Goal: Task Accomplishment & Management: Manage account settings

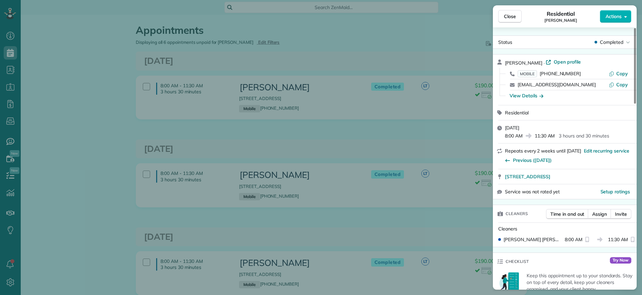
scroll to position [3, 3]
click at [261, 9] on div "Close Residential Ryan Lewandowski Actions Status Completed Ryan Lewandowski · …" at bounding box center [321, 147] width 642 height 295
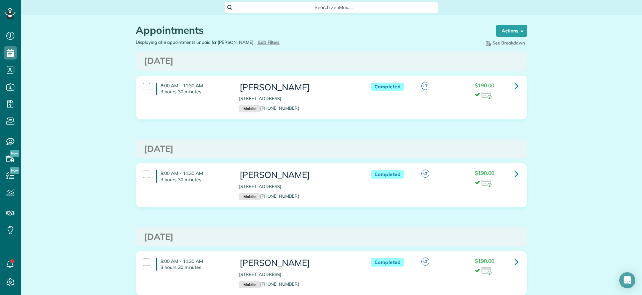
click at [261, 7] on span "Search ZenMaid…" at bounding box center [333, 7] width 203 height 7
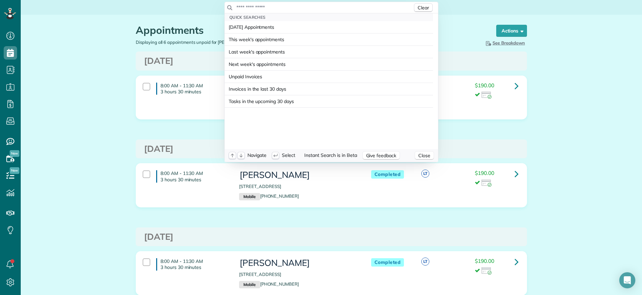
click at [256, 2] on div "Clear" at bounding box center [331, 7] width 213 height 11
click at [263, 5] on input "text" at bounding box center [324, 7] width 177 height 7
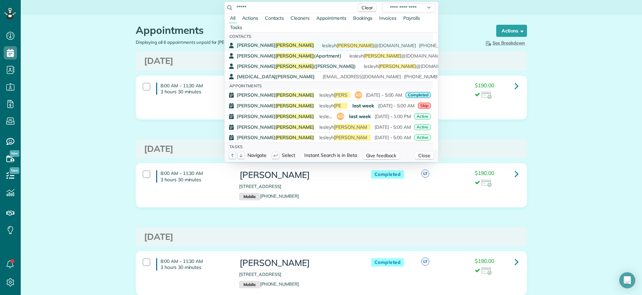
type input "*****"
click at [276, 43] on span "Bruno" at bounding box center [295, 45] width 39 height 6
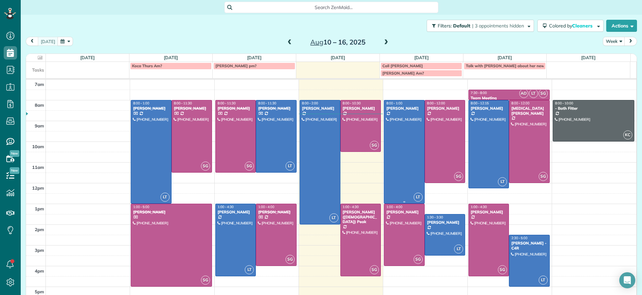
scroll to position [3, 3]
click at [349, 125] on div at bounding box center [361, 125] width 40 height 51
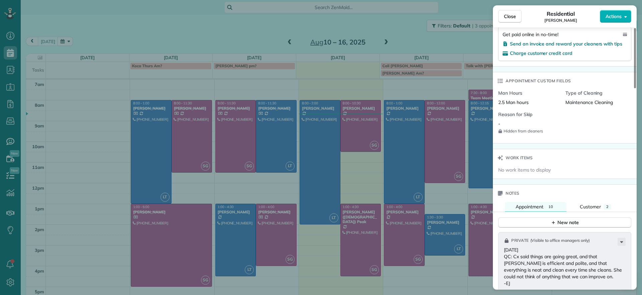
scroll to position [462, 0]
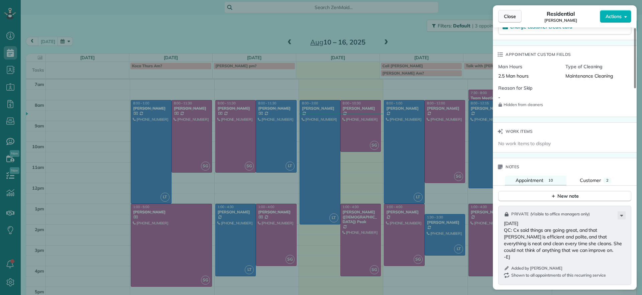
click at [502, 15] on button "Close" at bounding box center [509, 16] width 23 height 13
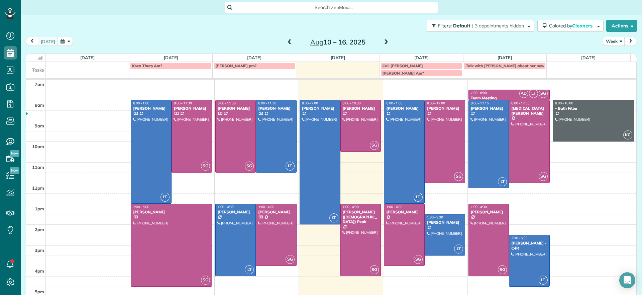
click at [383, 43] on span at bounding box center [386, 42] width 7 height 6
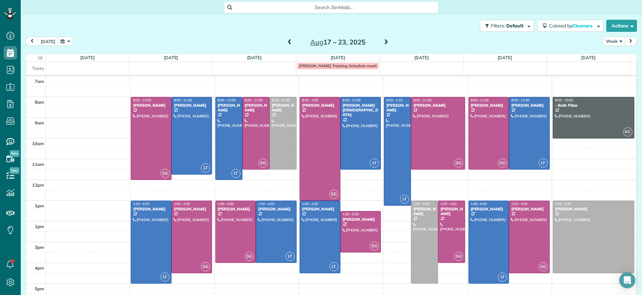
click at [384, 38] on span at bounding box center [386, 42] width 7 height 10
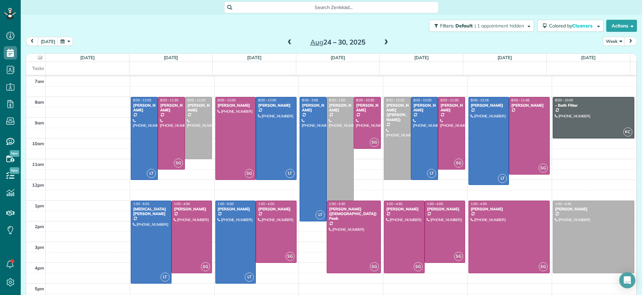
click at [384, 39] on span at bounding box center [386, 42] width 7 height 10
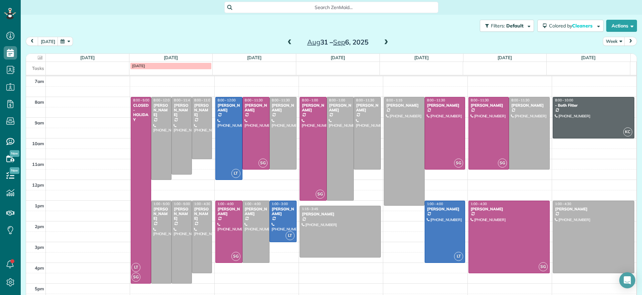
click at [288, 40] on span at bounding box center [289, 42] width 7 height 6
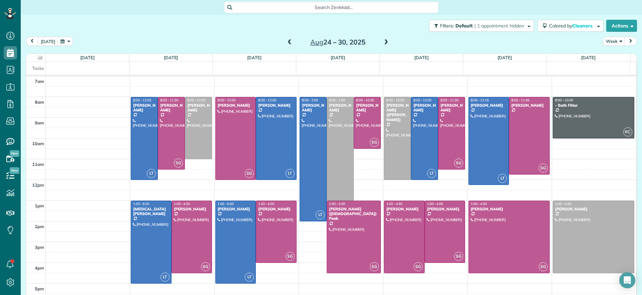
click at [340, 7] on span "Search ZenMaid…" at bounding box center [333, 7] width 203 height 7
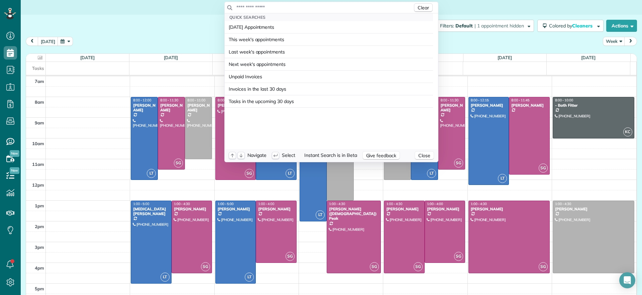
click at [340, 7] on input "text" at bounding box center [324, 7] width 177 height 7
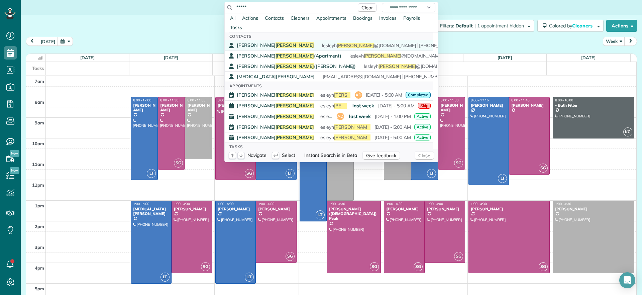
type input "*****"
click at [260, 48] on link "Lesley Bruno lesleyh bruno @gmail.com (804) 836-4658" at bounding box center [329, 45] width 208 height 10
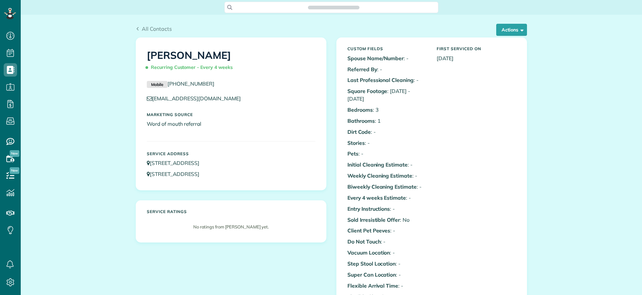
scroll to position [3, 3]
click at [522, 32] on button "Actions" at bounding box center [511, 30] width 31 height 12
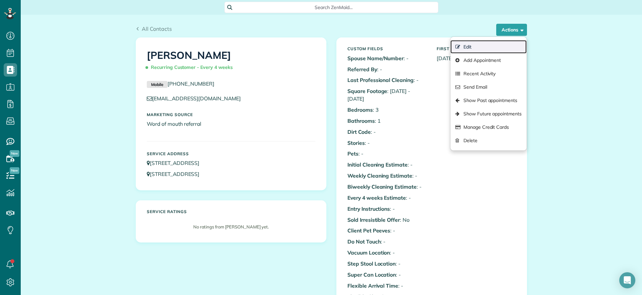
click at [465, 48] on link "Edit" at bounding box center [489, 46] width 76 height 13
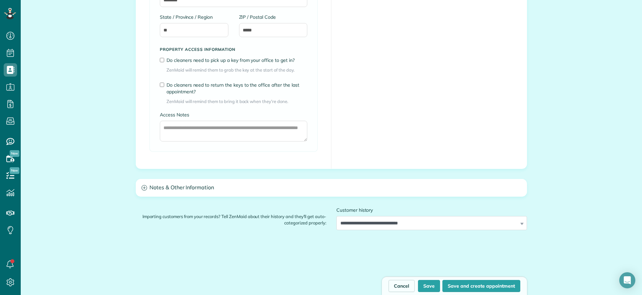
scroll to position [794, 0]
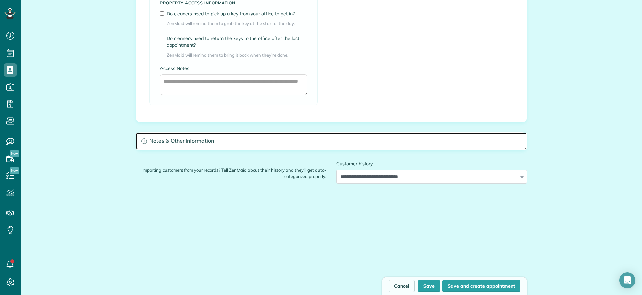
click at [233, 140] on h3 "Notes & Other Information" at bounding box center [331, 141] width 391 height 17
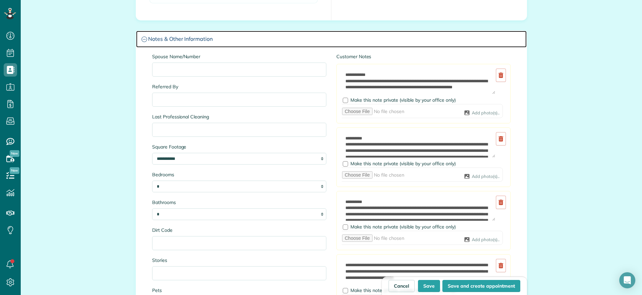
scroll to position [920, 0]
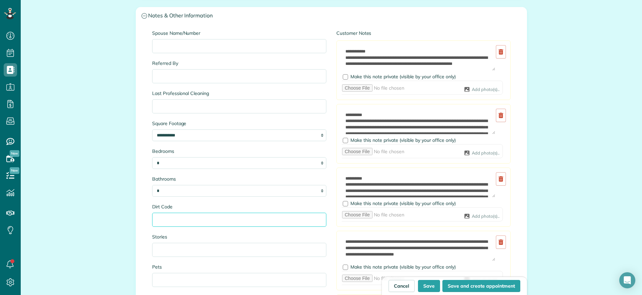
click at [232, 224] on input "Dirt Code" at bounding box center [239, 220] width 174 height 14
click at [431, 291] on button "Save" at bounding box center [429, 286] width 22 height 12
type input "**********"
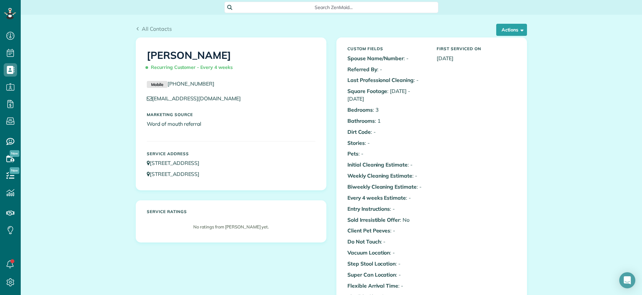
scroll to position [3, 3]
click at [513, 32] on button "Actions" at bounding box center [511, 30] width 31 height 12
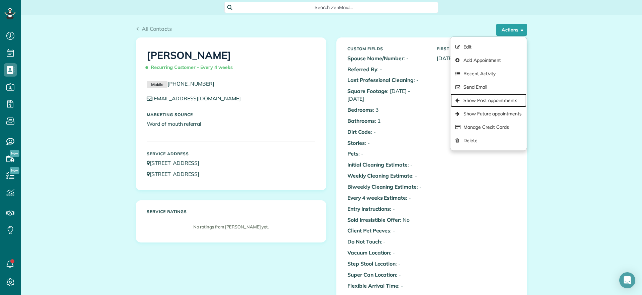
click at [482, 98] on link "Show Past appointments" at bounding box center [489, 100] width 76 height 13
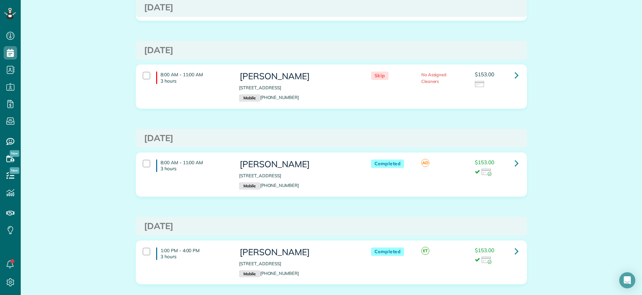
scroll to position [84, 0]
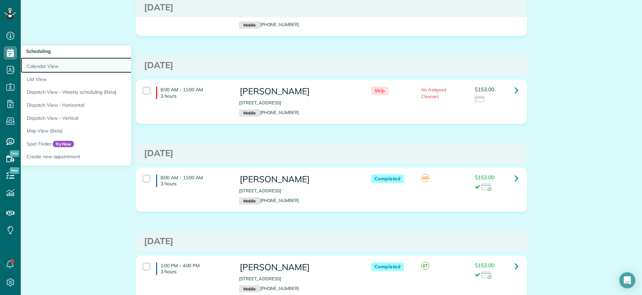
click at [38, 64] on link "Calendar View" at bounding box center [104, 65] width 167 height 15
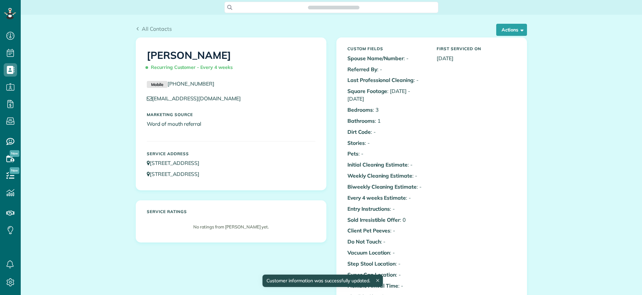
scroll to position [3, 3]
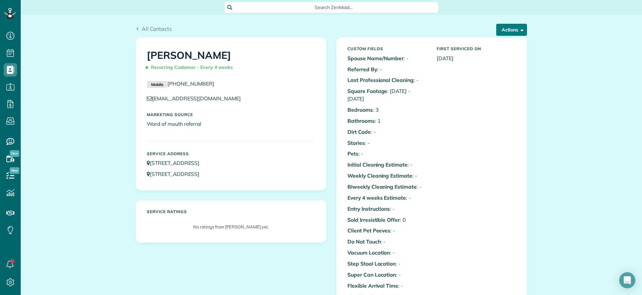
click at [521, 31] on button "Actions" at bounding box center [511, 30] width 31 height 12
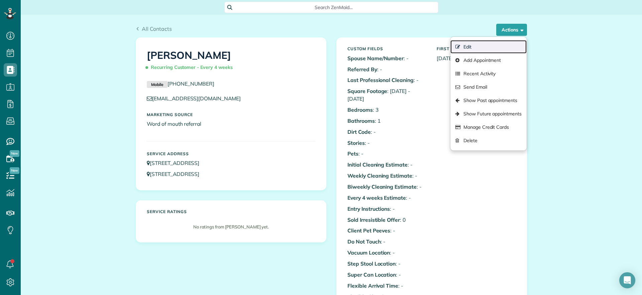
click at [476, 52] on link "Edit" at bounding box center [489, 46] width 76 height 13
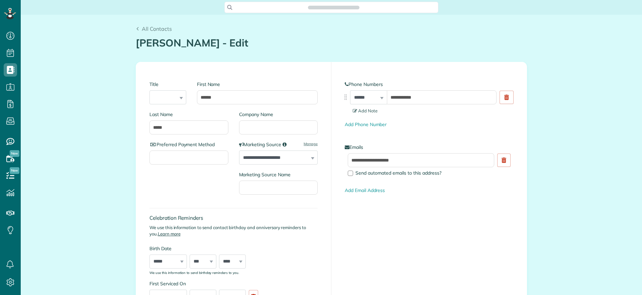
type input "**********"
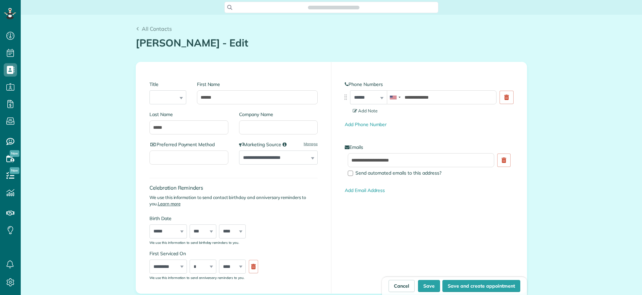
scroll to position [3, 3]
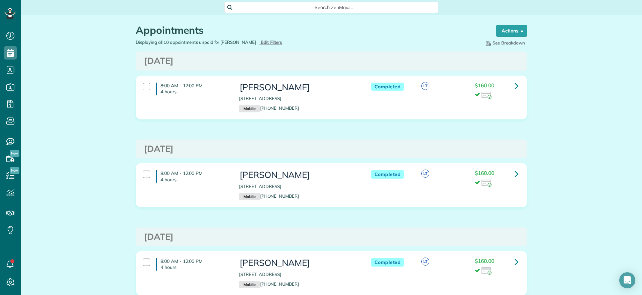
scroll to position [3, 3]
click at [289, 8] on span "Search ZenMaid…" at bounding box center [333, 7] width 203 height 7
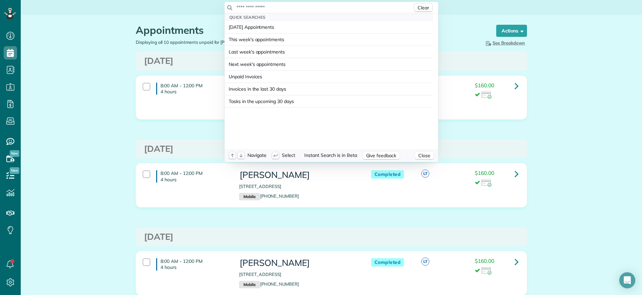
click at [300, 7] on input "text" at bounding box center [324, 7] width 177 height 7
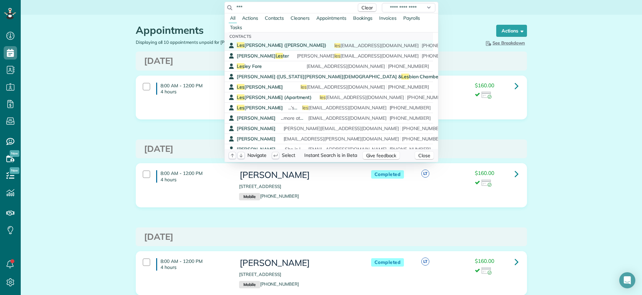
type input "***"
click at [251, 47] on span "Les ley Bruno (Stuart Ave)" at bounding box center [282, 45] width 90 height 6
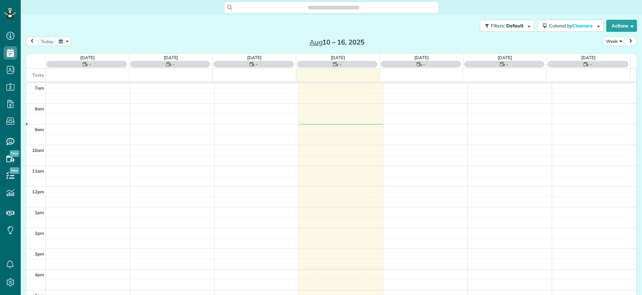
scroll to position [3, 3]
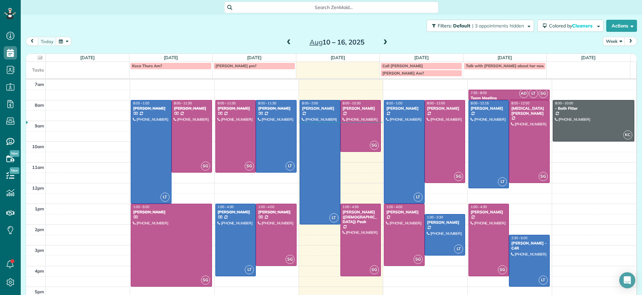
click at [386, 41] on span at bounding box center [385, 42] width 7 height 6
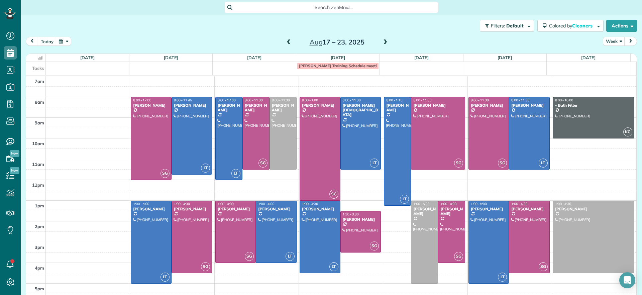
click at [383, 43] on span at bounding box center [385, 42] width 7 height 6
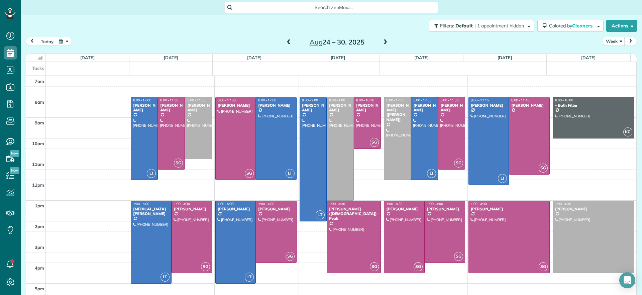
click at [539, 201] on div "7am 8am 9am 10am 11am 12pm 1pm 2pm 3pm 4pm 5pm LT 8:00 - 12:00 John Behen (804)…" at bounding box center [331, 190] width 610 height 228
click at [540, 201] on td at bounding box center [341, 206] width 591 height 10
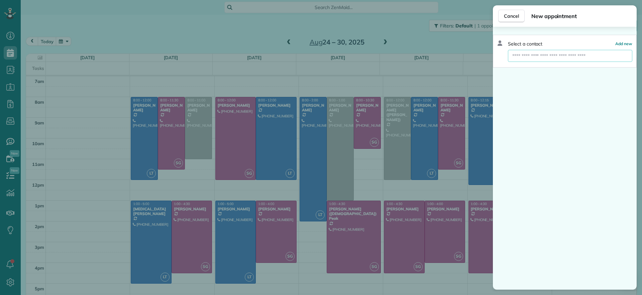
click at [526, 56] on input "text" at bounding box center [570, 56] width 124 height 12
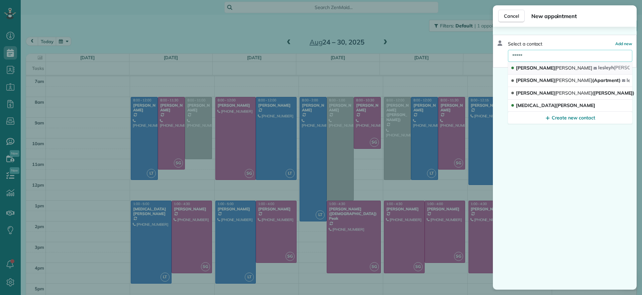
type input "*****"
click at [555, 67] on span "[PERSON_NAME]" at bounding box center [573, 68] width 37 height 6
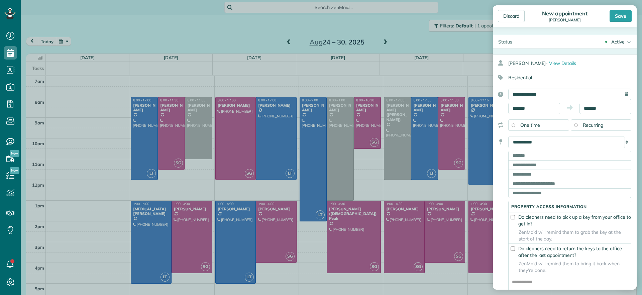
drag, startPoint x: 516, startPoint y: 20, endPoint x: 389, endPoint y: 40, distance: 128.6
click at [389, 40] on div "Discard New appointment Lesley Bruno Save Status Active Active Lock Out Re-Clea…" at bounding box center [321, 147] width 642 height 295
click at [508, 14] on div "Discard" at bounding box center [511, 16] width 27 height 12
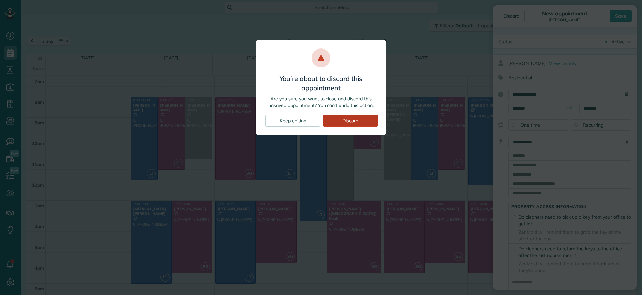
click at [347, 118] on div "Discard" at bounding box center [350, 121] width 55 height 12
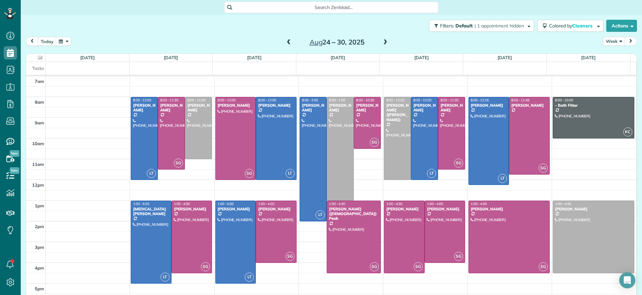
click at [382, 38] on span at bounding box center [385, 42] width 7 height 10
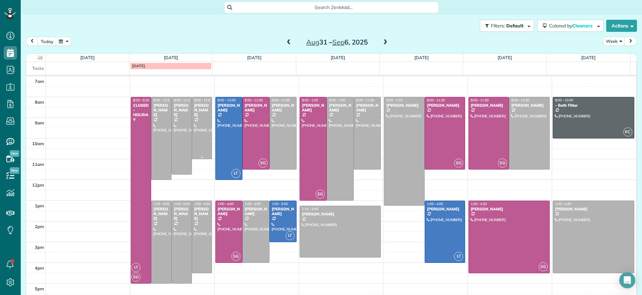
click at [200, 153] on div at bounding box center [202, 128] width 20 height 62
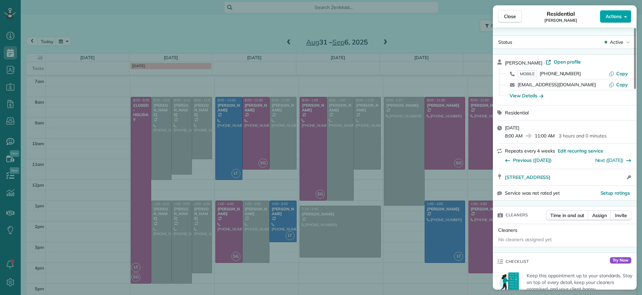
click at [615, 18] on span "Actions" at bounding box center [614, 16] width 16 height 7
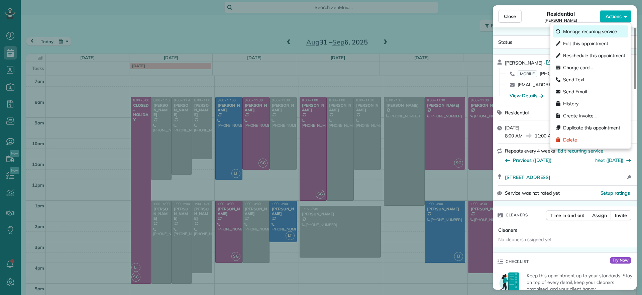
click at [594, 31] on span "Manage recurring service" at bounding box center [590, 31] width 54 height 7
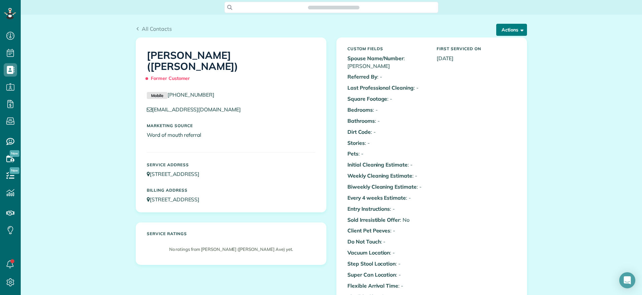
scroll to position [3, 3]
click at [514, 29] on button "Actions" at bounding box center [511, 30] width 31 height 12
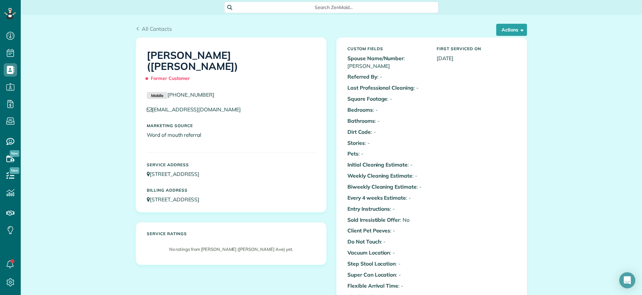
click at [267, 6] on span "Search ZenMaid…" at bounding box center [333, 7] width 203 height 7
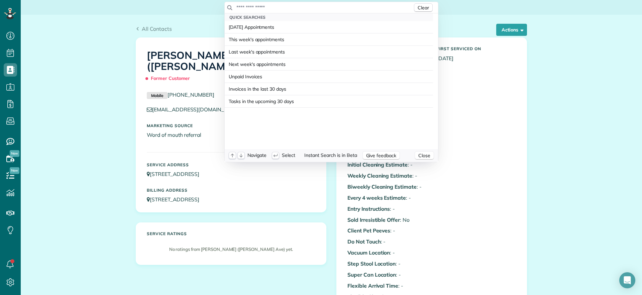
click at [334, 7] on input "text" at bounding box center [324, 7] width 177 height 7
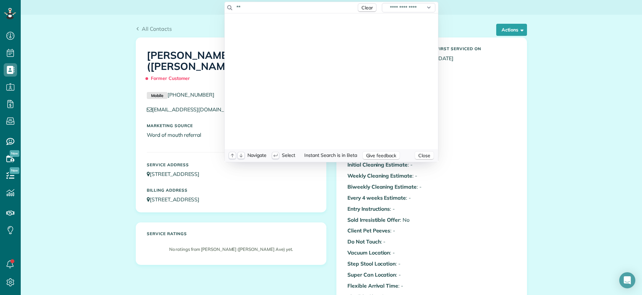
type input "*"
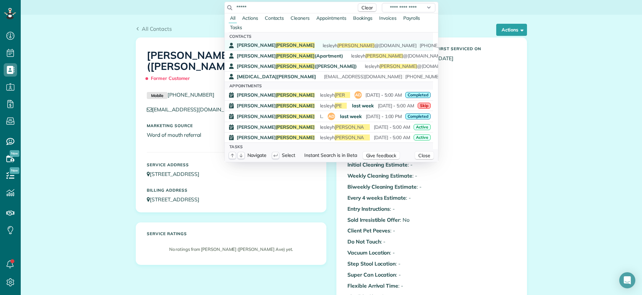
type input "*****"
click at [323, 45] on span "[PERSON_NAME] @[DOMAIN_NAME] [PHONE_NUMBER]" at bounding box center [392, 45] width 138 height 5
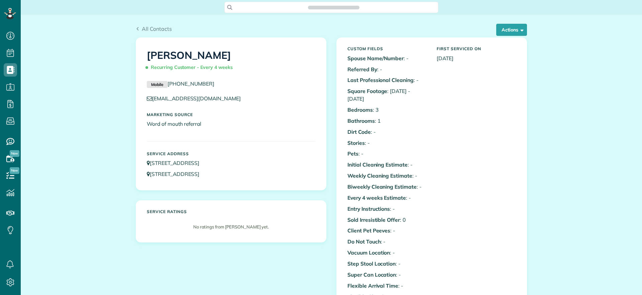
scroll to position [295, 21]
click at [502, 33] on button "Actions" at bounding box center [511, 30] width 31 height 12
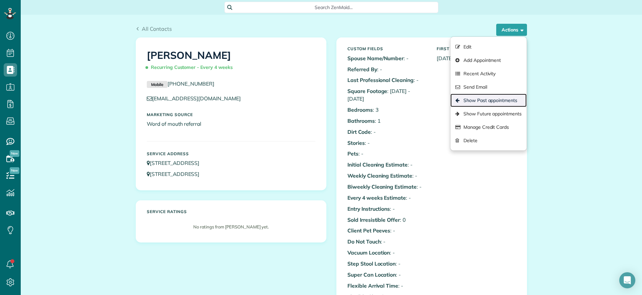
click at [497, 99] on link "Show Past appointments" at bounding box center [489, 100] width 76 height 13
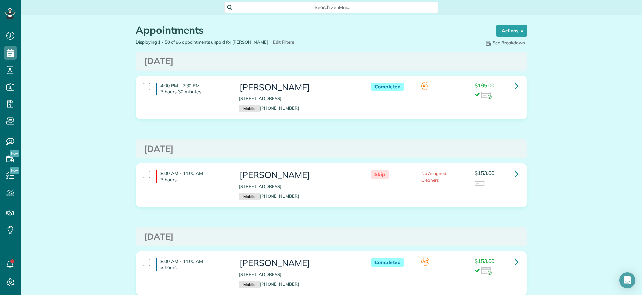
drag, startPoint x: 232, startPoint y: 99, endPoint x: 333, endPoint y: 97, distance: 101.0
click at [333, 97] on div "[PERSON_NAME] [STREET_ADDRESS] Mobile [PHONE_NUMBER]" at bounding box center [298, 97] width 128 height 36
copy p "[STREET_ADDRESS]"
click at [515, 36] on div "Actions Create Appointment Create Task Clock In/Out Send Work Orders Print Rout…" at bounding box center [503, 32] width 48 height 14
click at [507, 33] on strong "Bulk Actions" at bounding box center [503, 31] width 28 height 6
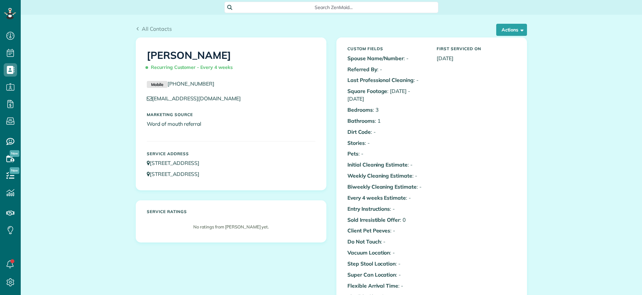
scroll to position [3, 3]
click at [514, 34] on button "Actions" at bounding box center [511, 30] width 31 height 12
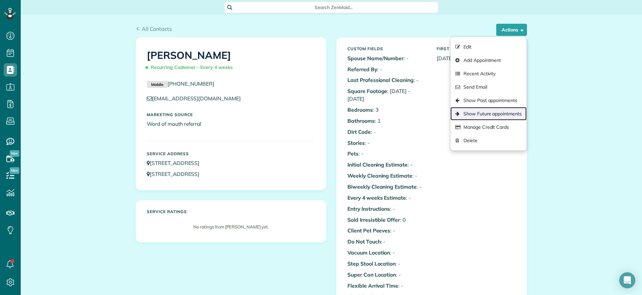
click at [490, 109] on link "Show Future appointments" at bounding box center [489, 113] width 76 height 13
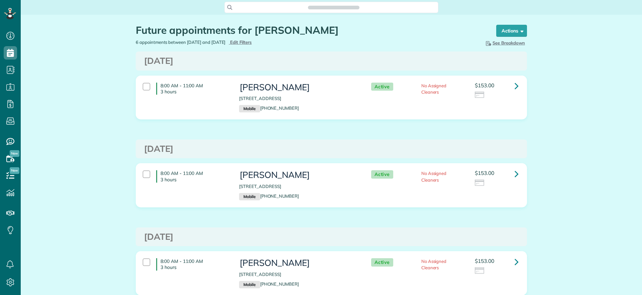
scroll to position [295, 21]
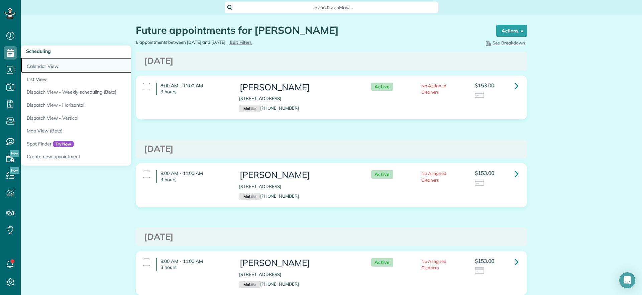
click at [30, 63] on link "Calendar View" at bounding box center [104, 65] width 167 height 15
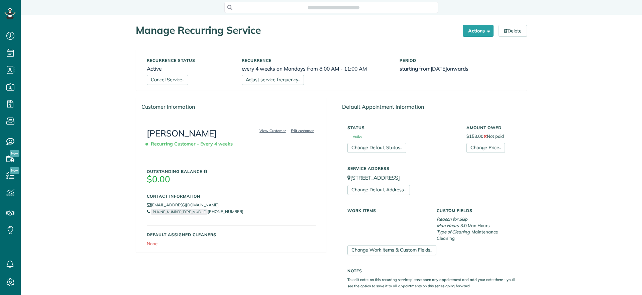
scroll to position [3, 3]
click at [400, 192] on link "Change Default Address.." at bounding box center [379, 190] width 63 height 10
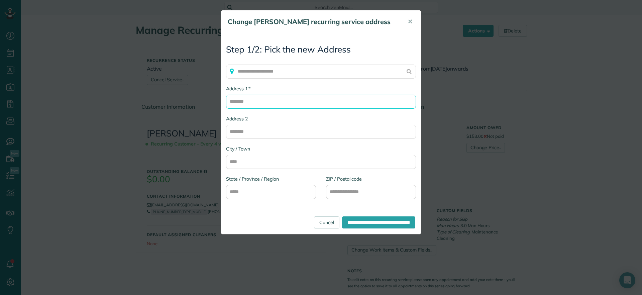
click at [278, 102] on input "* Address 1" at bounding box center [321, 102] width 190 height 14
type input "*"
click at [268, 72] on input "text" at bounding box center [321, 72] width 190 height 14
paste input "**********"
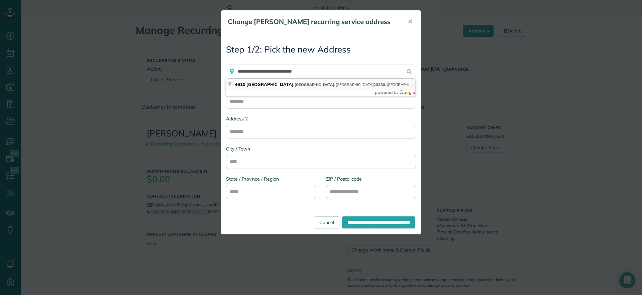
type input "**********"
type input "********"
type input "**"
type input "*****"
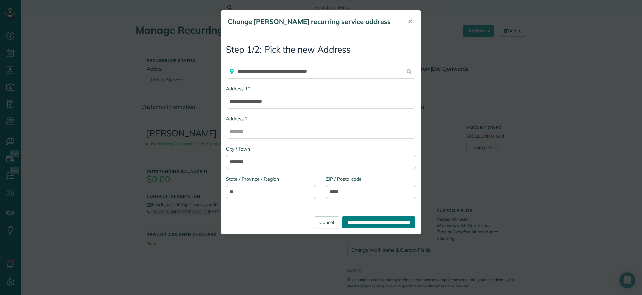
click at [393, 218] on input "**********" at bounding box center [378, 222] width 73 height 12
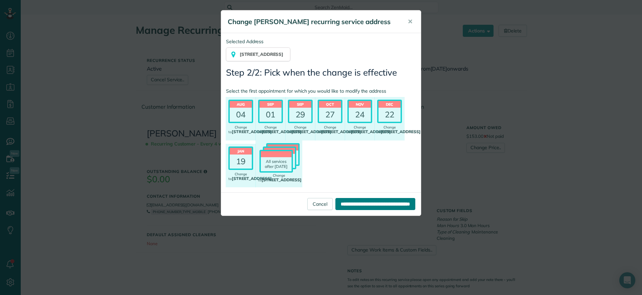
click at [401, 210] on input "**********" at bounding box center [375, 204] width 80 height 12
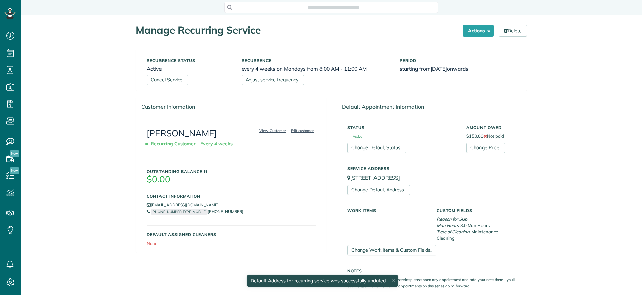
scroll to position [3, 3]
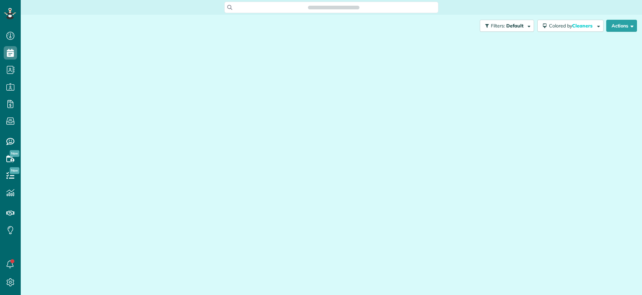
scroll to position [295, 21]
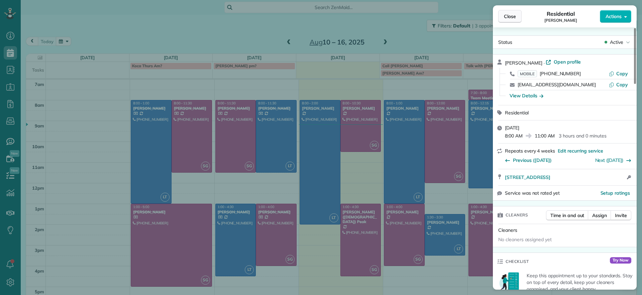
click at [515, 14] on span "Close" at bounding box center [510, 16] width 12 height 7
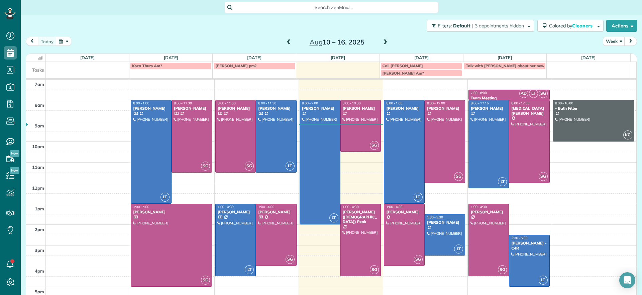
click at [382, 44] on span at bounding box center [385, 42] width 7 height 6
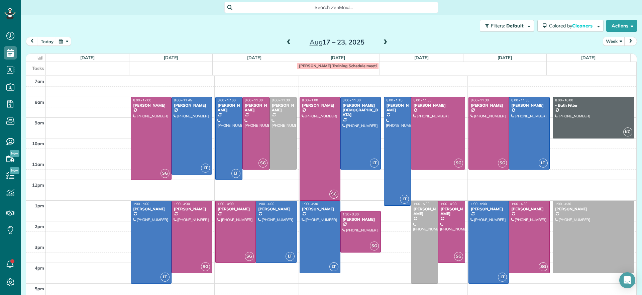
click at [382, 42] on span at bounding box center [385, 42] width 7 height 6
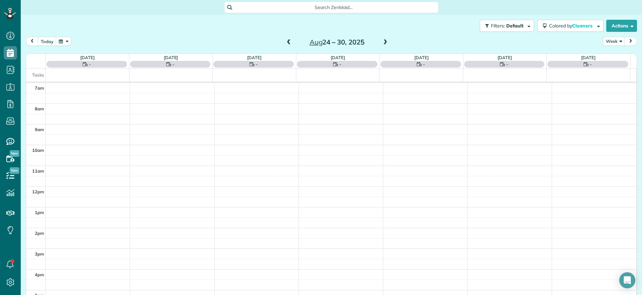
click at [382, 43] on span at bounding box center [385, 42] width 7 height 6
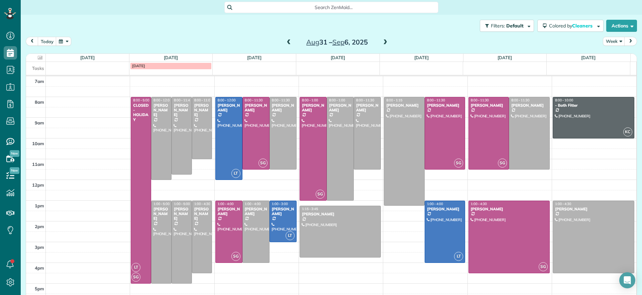
click at [432, 224] on div at bounding box center [445, 232] width 40 height 62
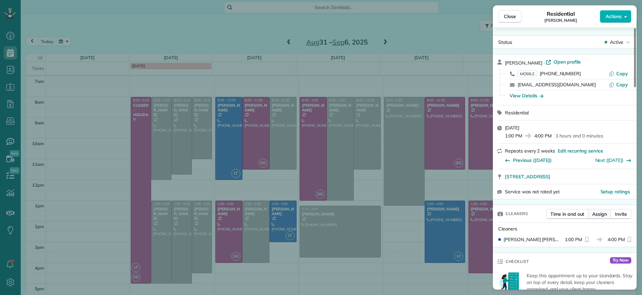
click at [606, 213] on span "Assign" at bounding box center [599, 214] width 15 height 7
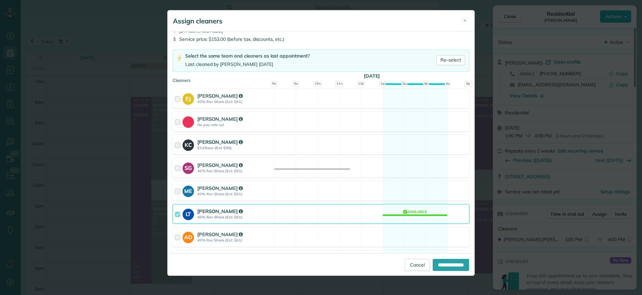
scroll to position [69, 0]
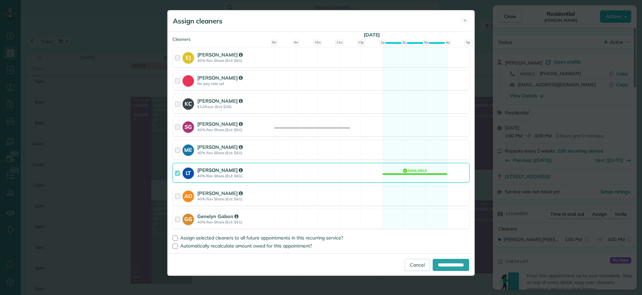
click at [415, 178] on div "LT Laura Thaller 40% Rev Share (Est: $61) Available" at bounding box center [321, 173] width 297 height 20
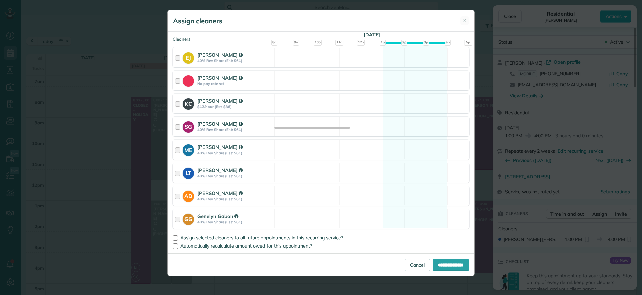
click at [403, 129] on div "SG Sophie Gibbs 40% Rev Share (Est: $61) Available" at bounding box center [321, 127] width 297 height 20
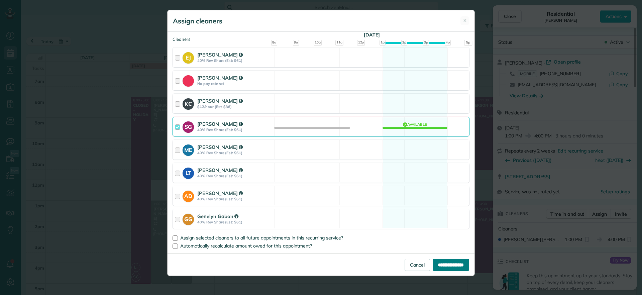
click at [457, 263] on input "**********" at bounding box center [451, 265] width 36 height 12
type input "**********"
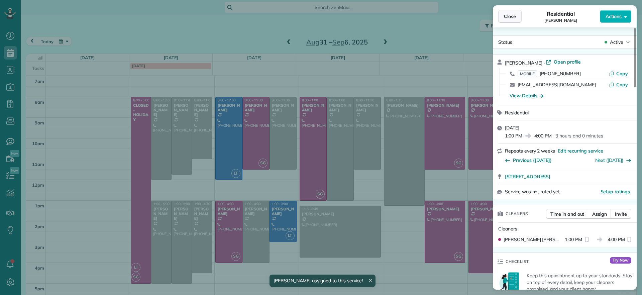
click at [507, 17] on span "Close" at bounding box center [510, 16] width 12 height 7
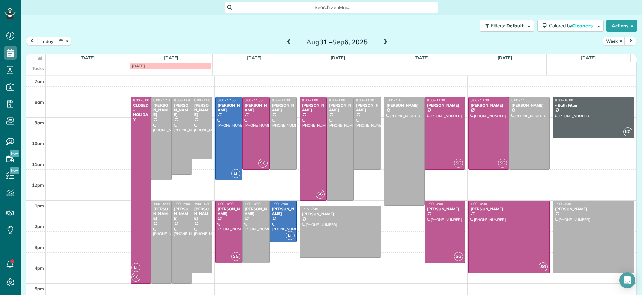
click at [285, 41] on span at bounding box center [288, 42] width 7 height 6
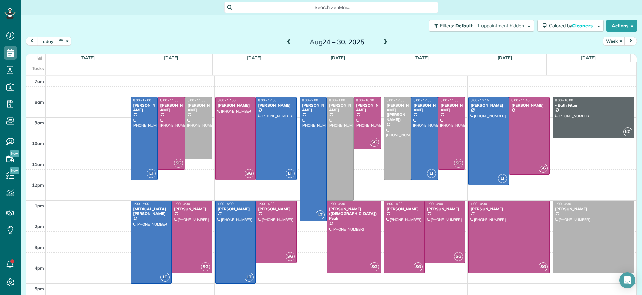
click at [195, 126] on div at bounding box center [198, 128] width 26 height 62
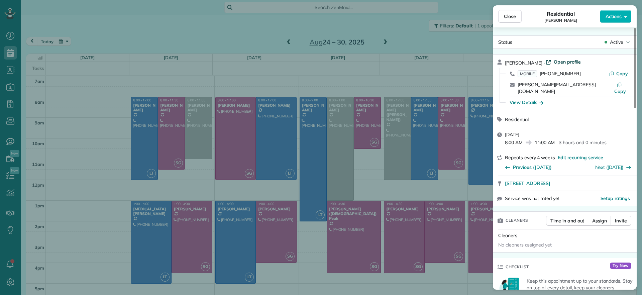
click at [574, 63] on span "Open profile" at bounding box center [567, 62] width 27 height 7
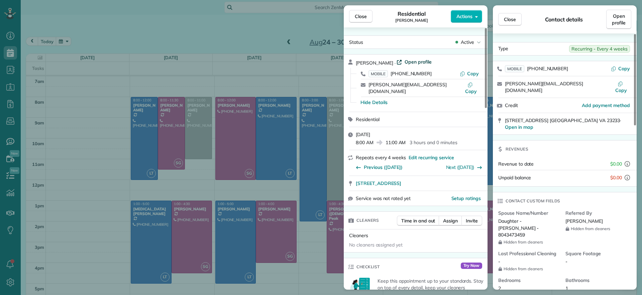
click at [407, 60] on span "Open profile" at bounding box center [418, 62] width 27 height 7
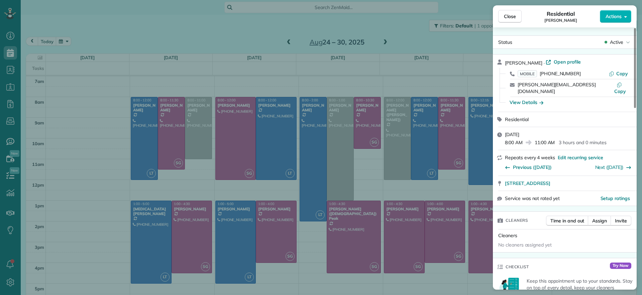
click at [87, 139] on div "Close Residential Peggy Partridge Actions Status Active Peggy Partridge · Open …" at bounding box center [321, 147] width 642 height 295
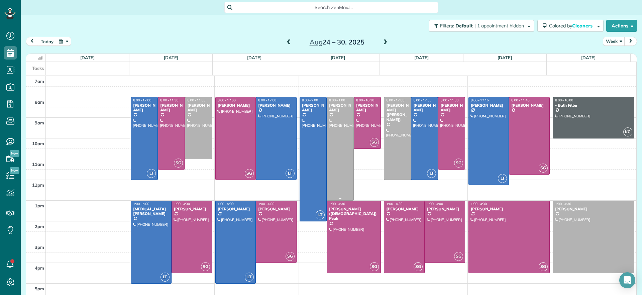
click at [337, 143] on div at bounding box center [340, 148] width 26 height 103
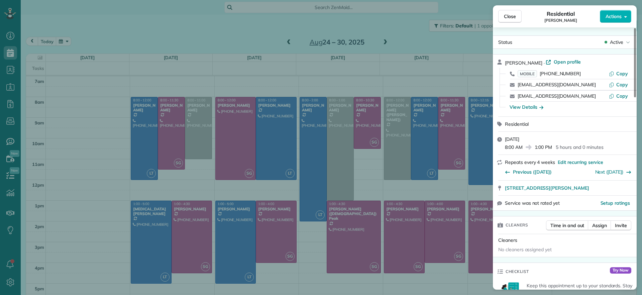
click at [448, 42] on div "Close Residential Elizabeth Outka Actions Status Active Elizabeth Outka · Open …" at bounding box center [321, 147] width 642 height 295
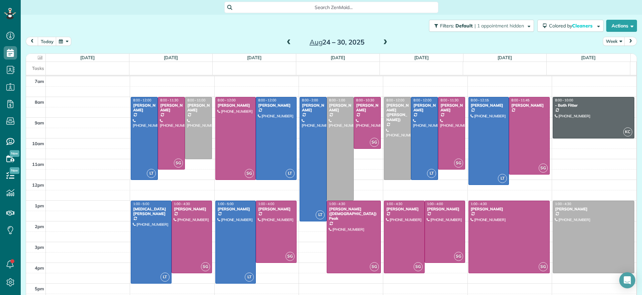
click at [382, 40] on span at bounding box center [385, 42] width 7 height 6
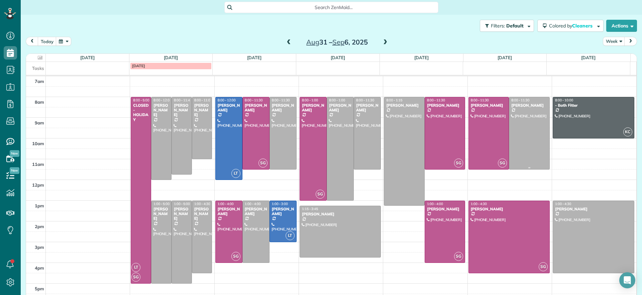
click at [532, 121] on div at bounding box center [529, 133] width 40 height 72
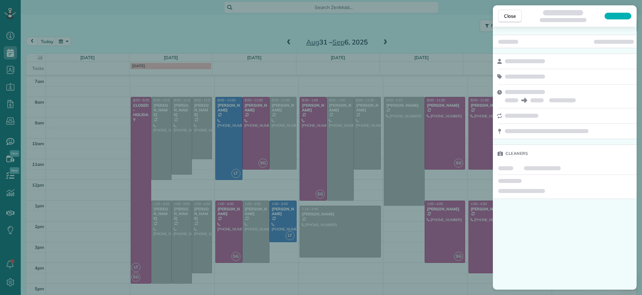
click at [218, 29] on div "Close Cleaners" at bounding box center [321, 147] width 642 height 295
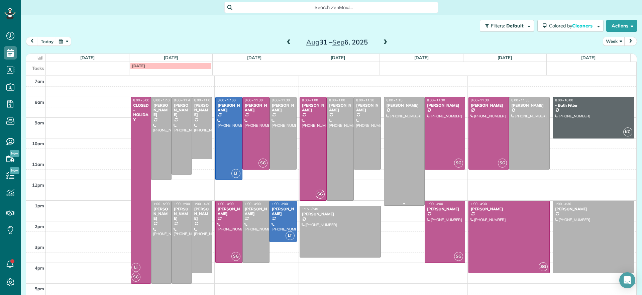
click at [407, 160] on div at bounding box center [404, 151] width 40 height 108
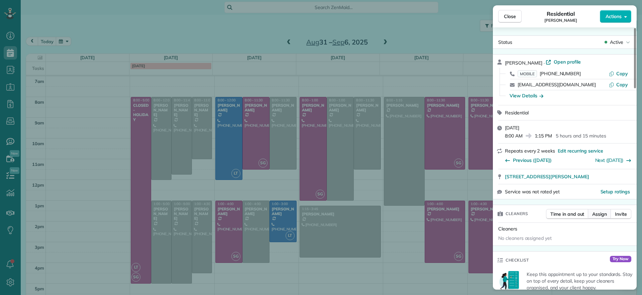
click at [594, 215] on span "Assign" at bounding box center [599, 214] width 15 height 7
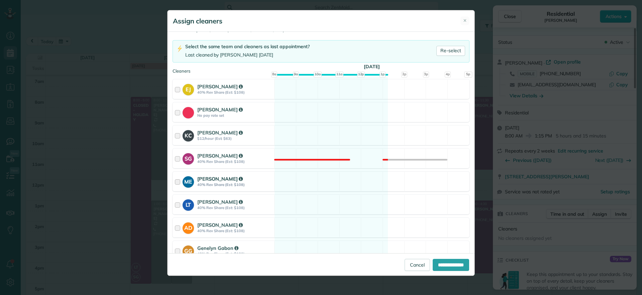
scroll to position [69, 0]
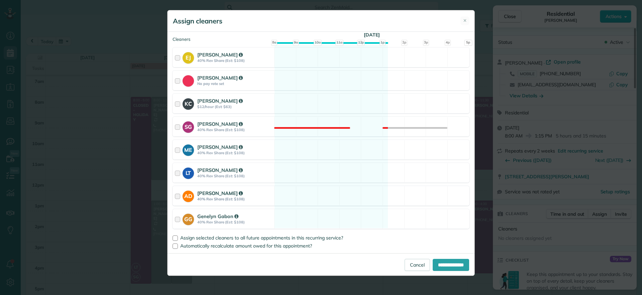
click at [338, 187] on div "AD Ashley Davis 40% Rev Share (Est: $108) Available" at bounding box center [321, 196] width 297 height 20
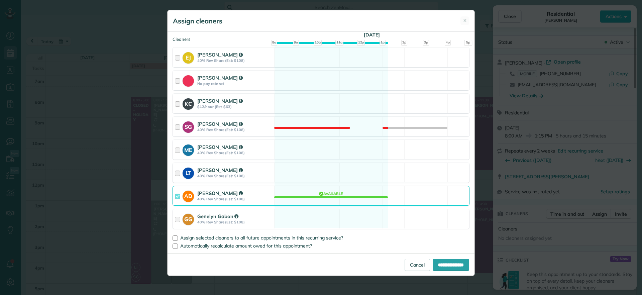
click at [335, 179] on div "LT Laura Thaller 40% Rev Share (Est: $108) Available" at bounding box center [321, 173] width 297 height 20
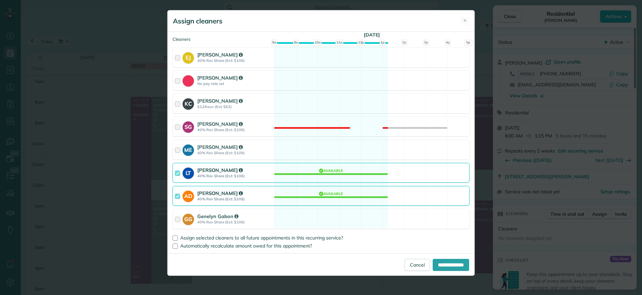
click at [345, 194] on div "AD Ashley Davis 40% Rev Share (Est: $108) Available" at bounding box center [321, 196] width 297 height 20
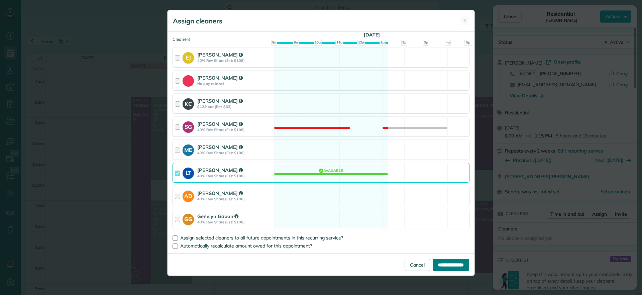
click at [433, 259] on input "**********" at bounding box center [451, 265] width 36 height 12
type input "**********"
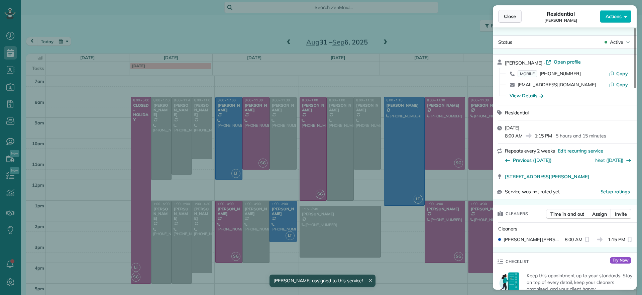
click at [507, 18] on span "Close" at bounding box center [510, 16] width 12 height 7
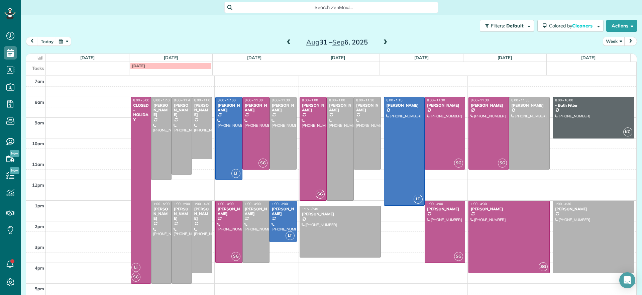
click at [285, 42] on span at bounding box center [288, 42] width 7 height 6
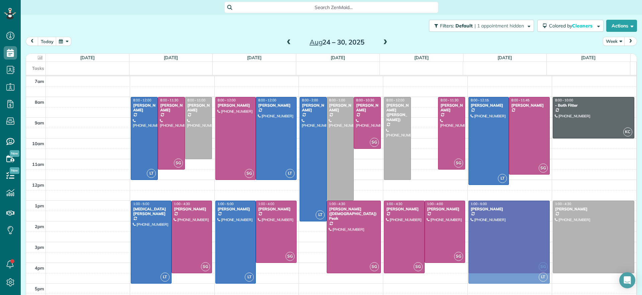
drag, startPoint x: 412, startPoint y: 115, endPoint x: 468, endPoint y: 218, distance: 117.2
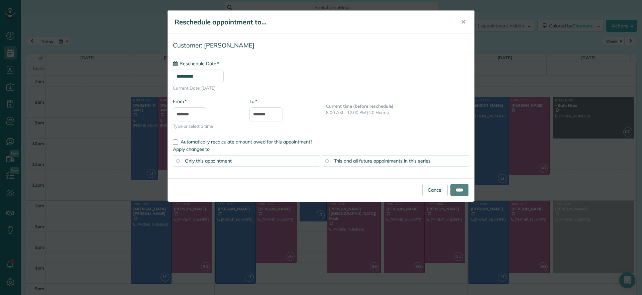
type input "**********"
click at [458, 188] on input "****" at bounding box center [460, 190] width 18 height 12
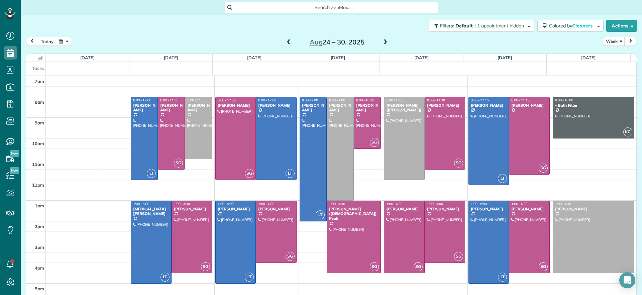
click at [288, 43] on span at bounding box center [288, 42] width 7 height 6
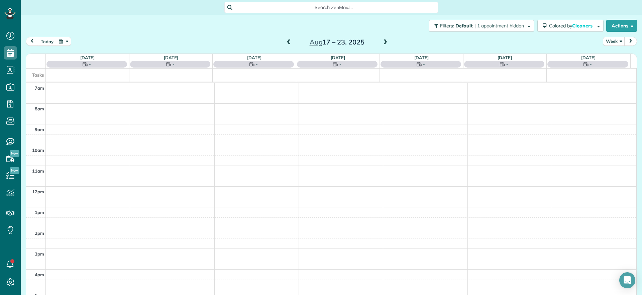
click at [385, 45] on span at bounding box center [385, 42] width 7 height 6
click at [285, 45] on span at bounding box center [288, 42] width 7 height 6
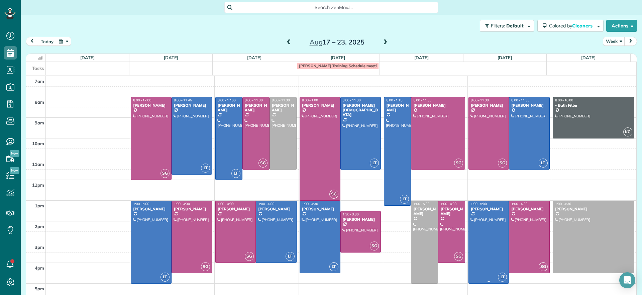
click at [478, 223] on div at bounding box center [489, 242] width 40 height 82
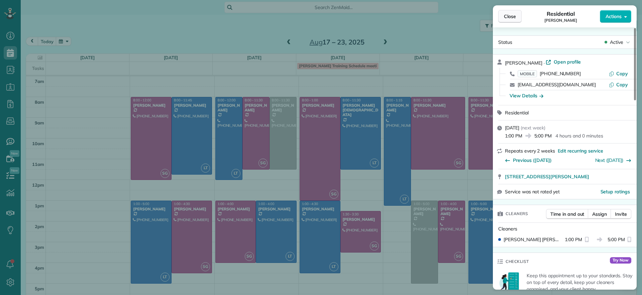
click at [519, 15] on button "Close" at bounding box center [509, 16] width 23 height 13
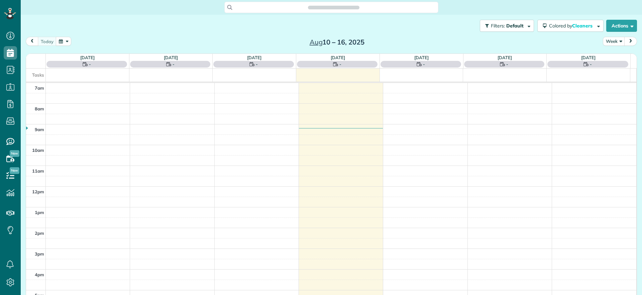
scroll to position [3, 3]
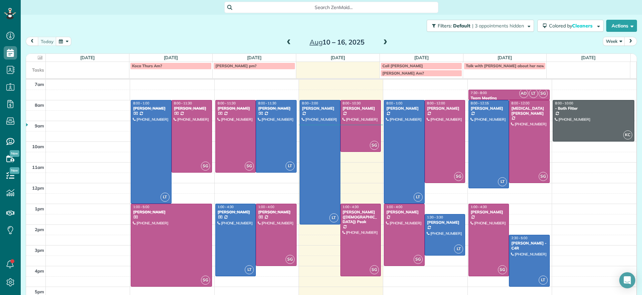
click at [287, 41] on span at bounding box center [288, 42] width 7 height 6
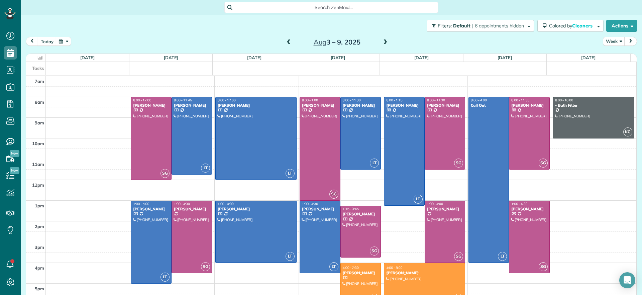
click at [384, 42] on span at bounding box center [385, 42] width 7 height 6
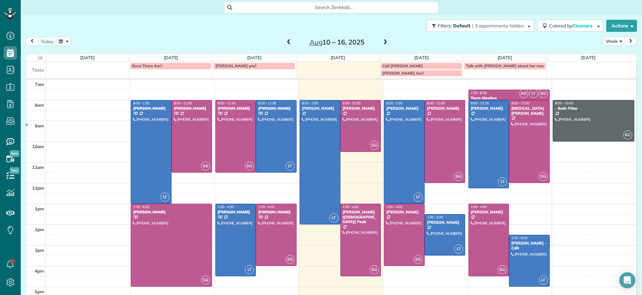
click at [385, 41] on span at bounding box center [385, 42] width 7 height 6
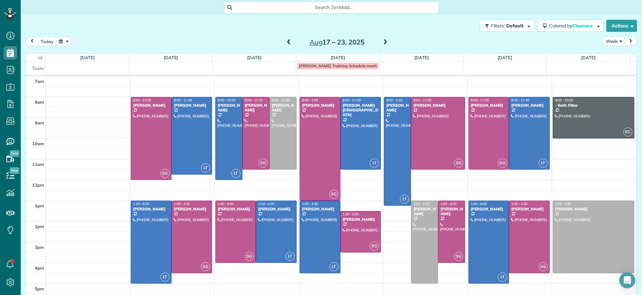
click at [285, 43] on span at bounding box center [288, 42] width 7 height 6
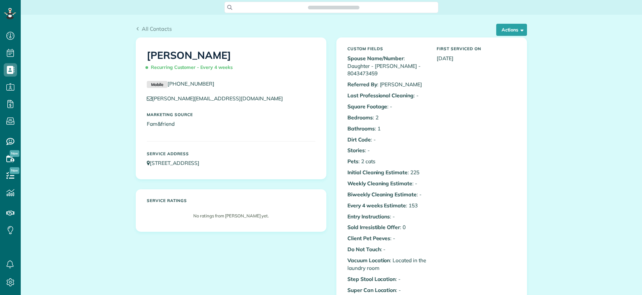
scroll to position [3, 3]
click at [507, 30] on button "Actions" at bounding box center [511, 30] width 31 height 12
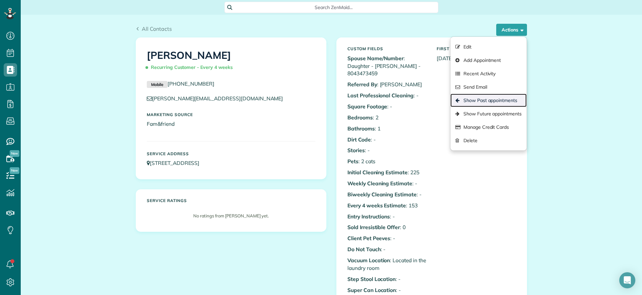
click at [485, 100] on link "Show Past appointments" at bounding box center [489, 100] width 76 height 13
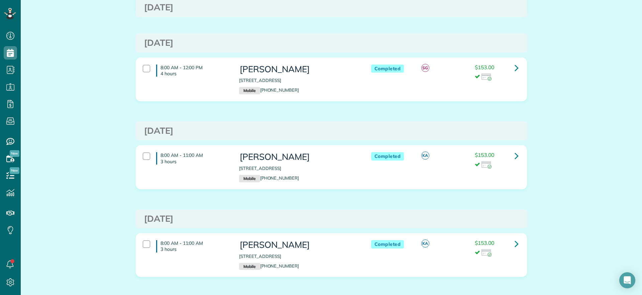
scroll to position [669, 0]
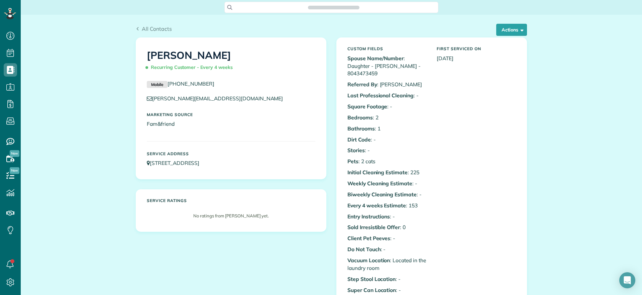
scroll to position [3, 3]
click at [511, 35] on button "Actions" at bounding box center [511, 30] width 31 height 12
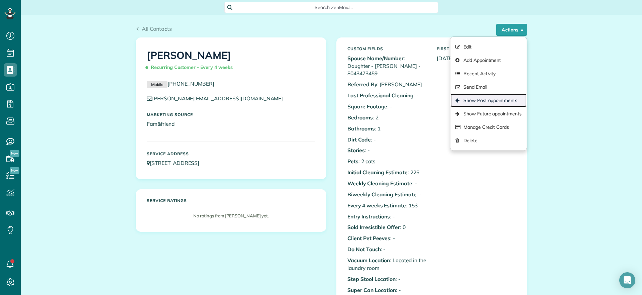
click at [498, 95] on link "Show Past appointments" at bounding box center [489, 100] width 76 height 13
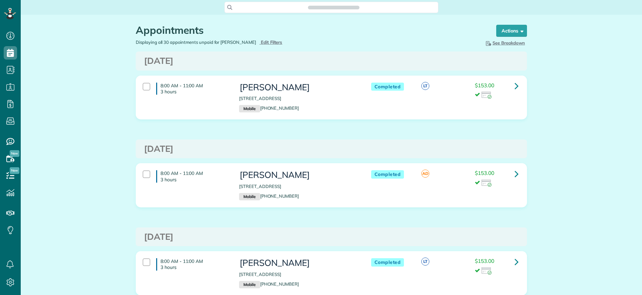
scroll to position [295, 21]
